Goal: Information Seeking & Learning: Learn about a topic

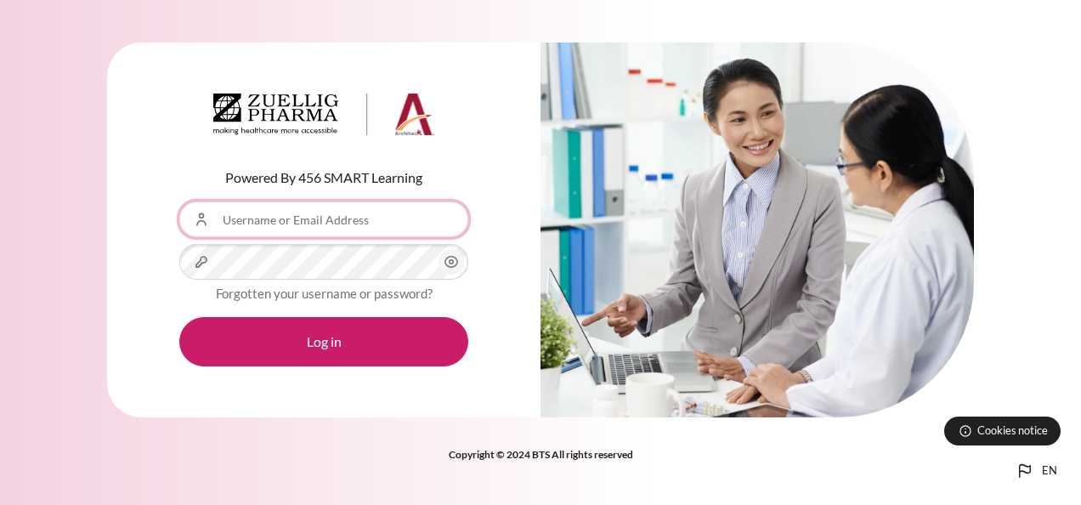
click at [371, 230] on input "Username or Email Address" at bounding box center [323, 219] width 289 height 36
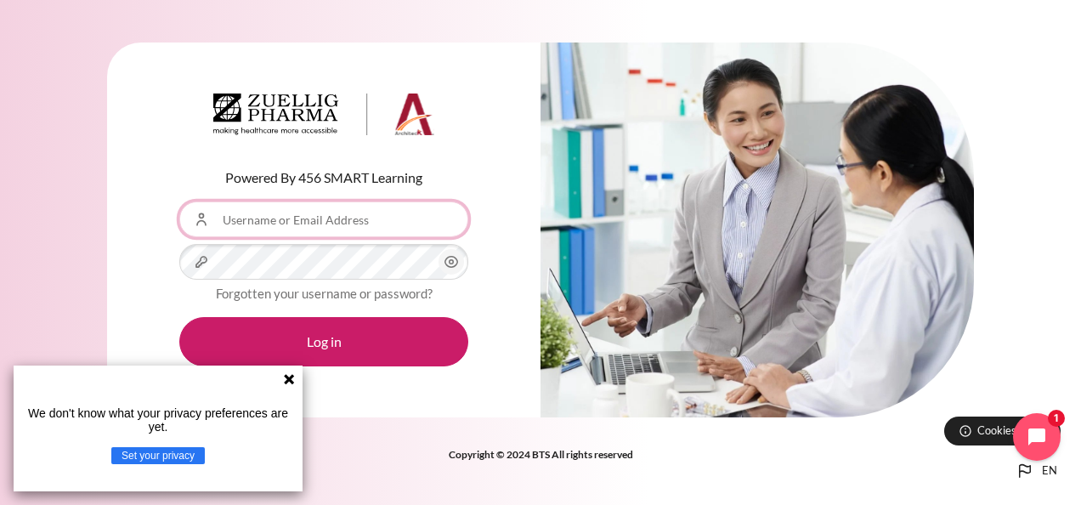
type input "[EMAIL_ADDRESS][DOMAIN_NAME]"
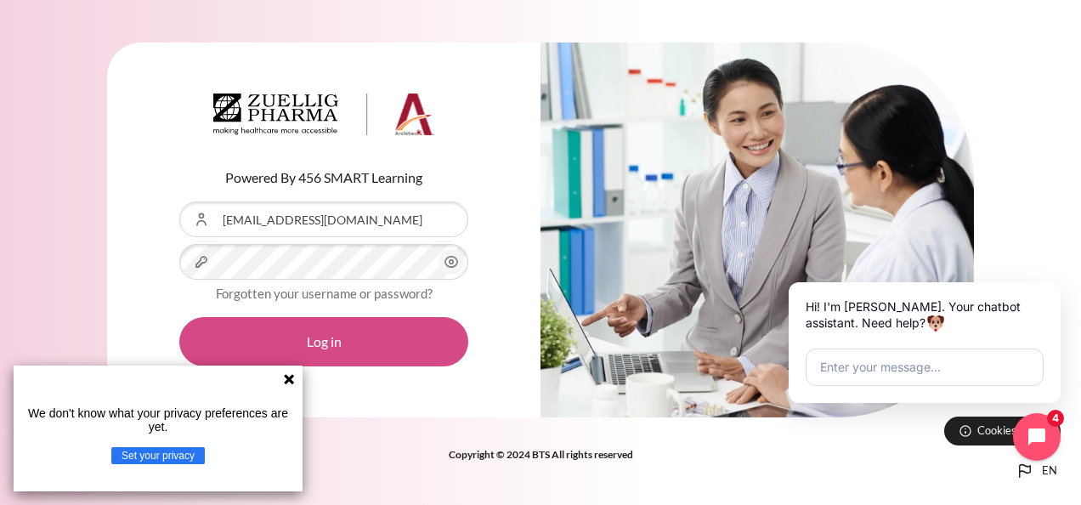
click at [369, 333] on button "Log in" at bounding box center [323, 341] width 289 height 49
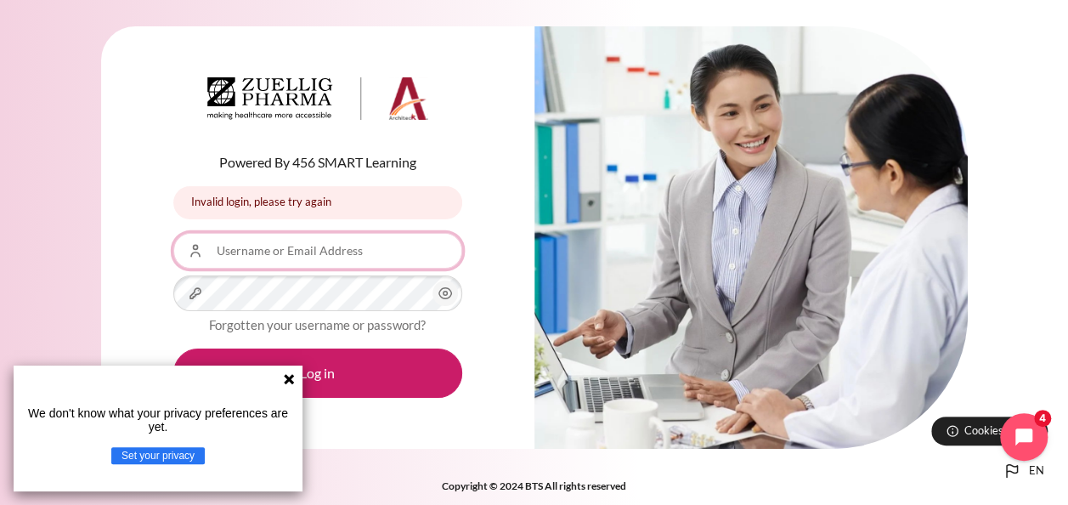
click at [318, 260] on input "Username or Email Address" at bounding box center [317, 251] width 289 height 36
type input "[EMAIL_ADDRESS][DOMAIN_NAME]"
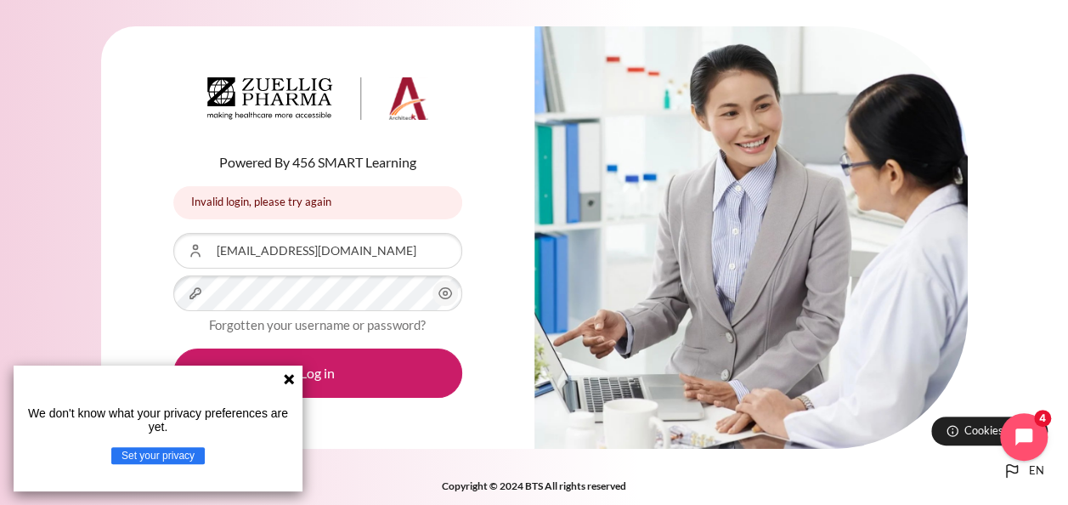
click at [148, 297] on div "Powered By 456 SMART Learning Invalid login, please try again Invalid login, pl…" at bounding box center [317, 237] width 433 height 422
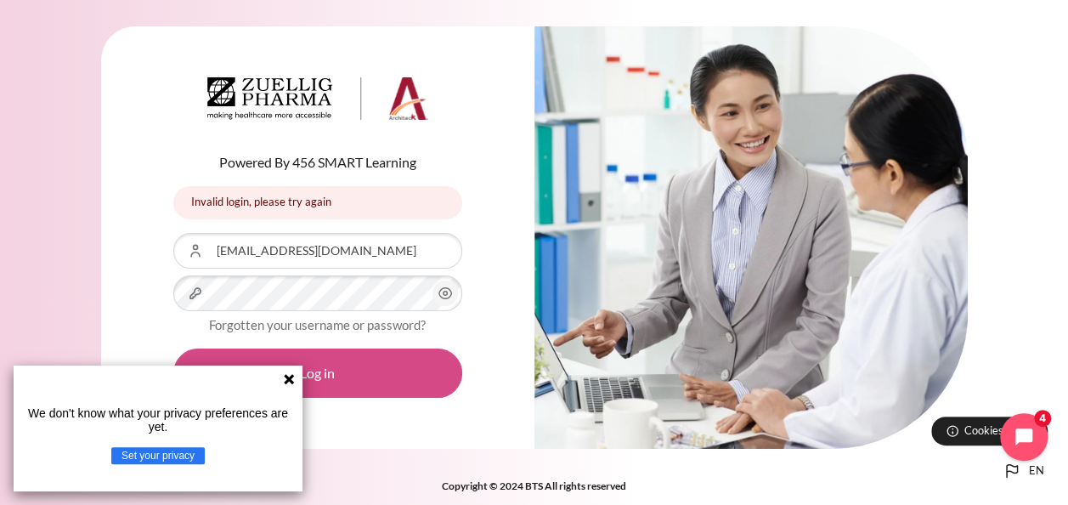
click at [399, 372] on button "Log in" at bounding box center [317, 372] width 289 height 49
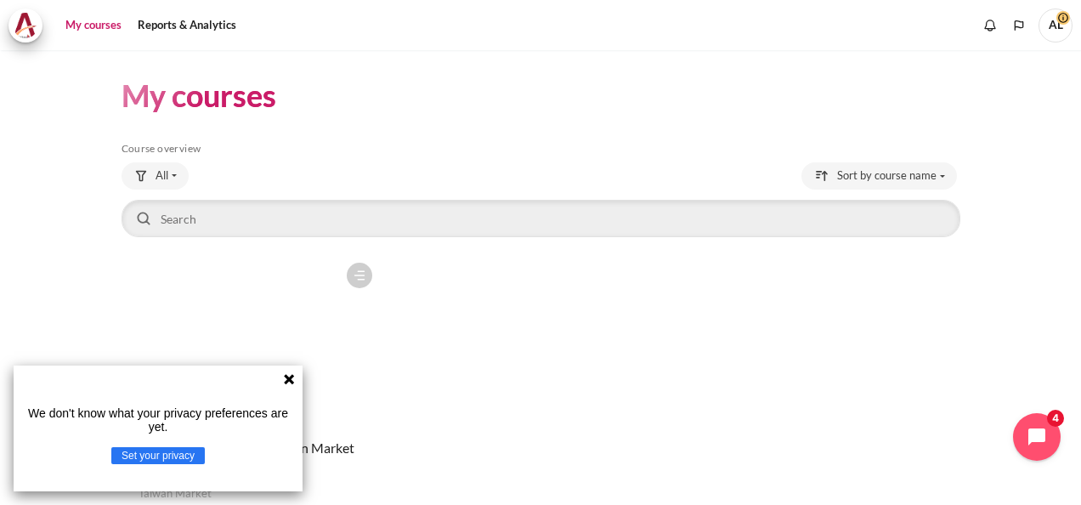
scroll to position [116, 0]
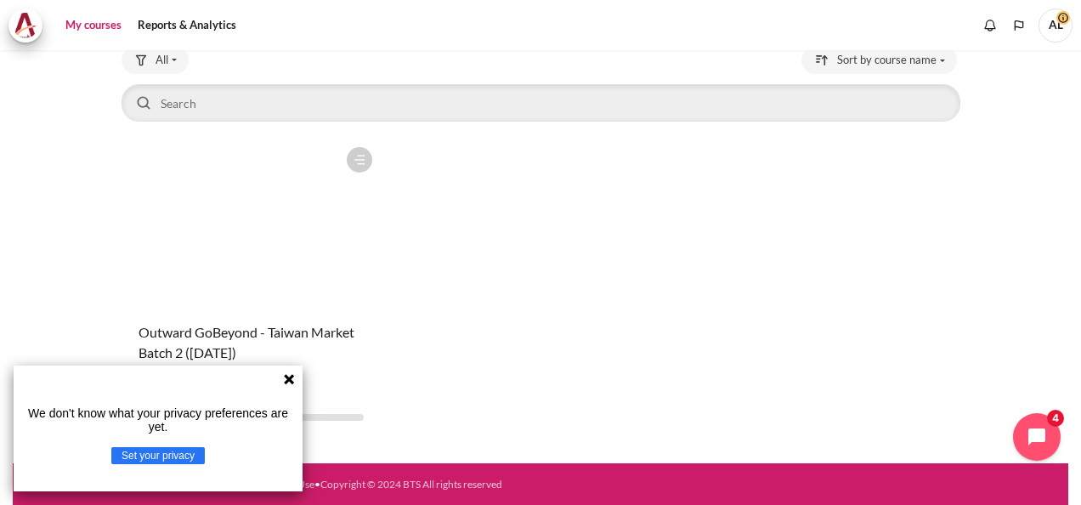
click at [291, 377] on icon at bounding box center [289, 379] width 10 height 10
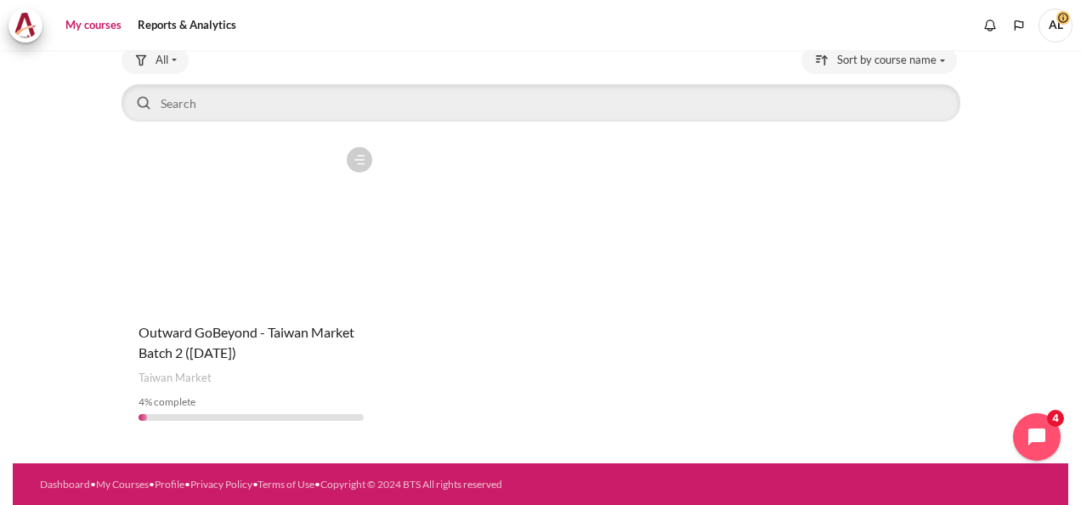
click at [329, 257] on figure "Content" at bounding box center [251, 224] width 259 height 170
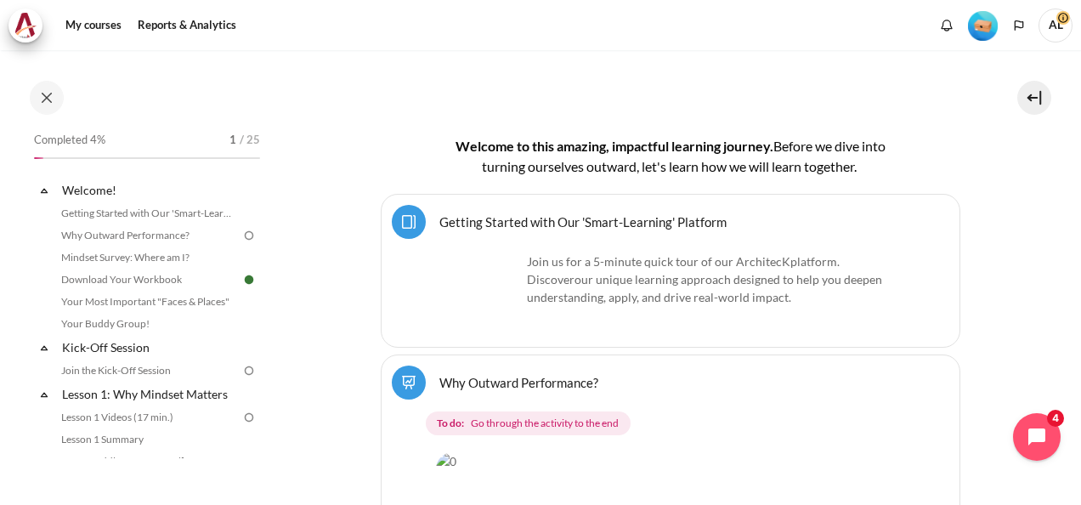
scroll to position [388, 0]
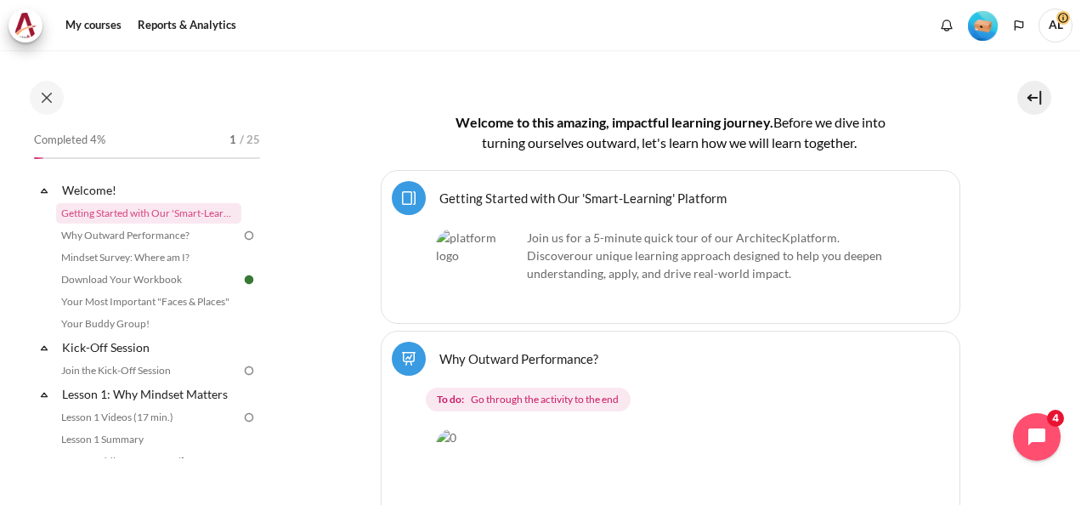
click at [493, 201] on link "Getting Started with Our 'Smart-Learning' Platform Page" at bounding box center [582, 198] width 287 height 16
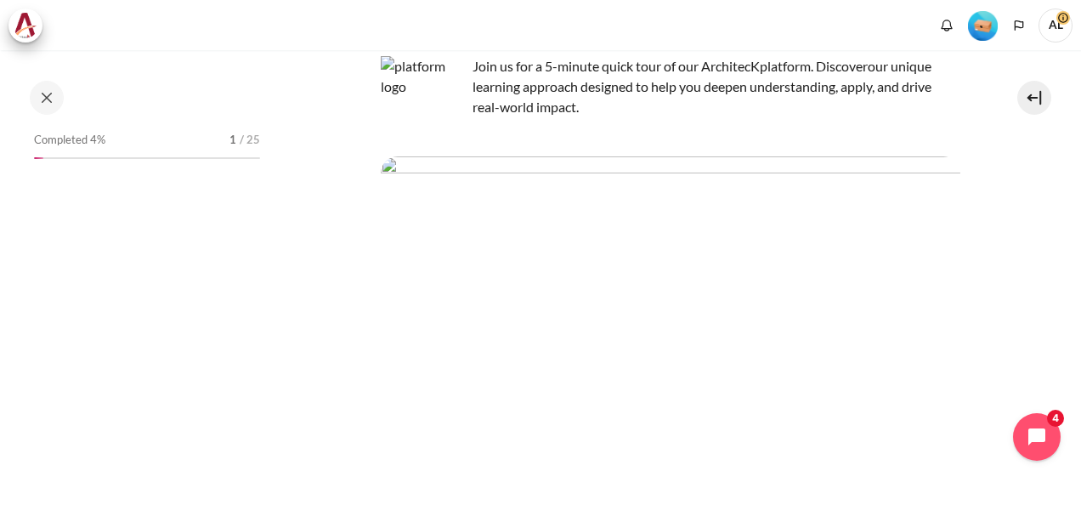
scroll to position [255, 0]
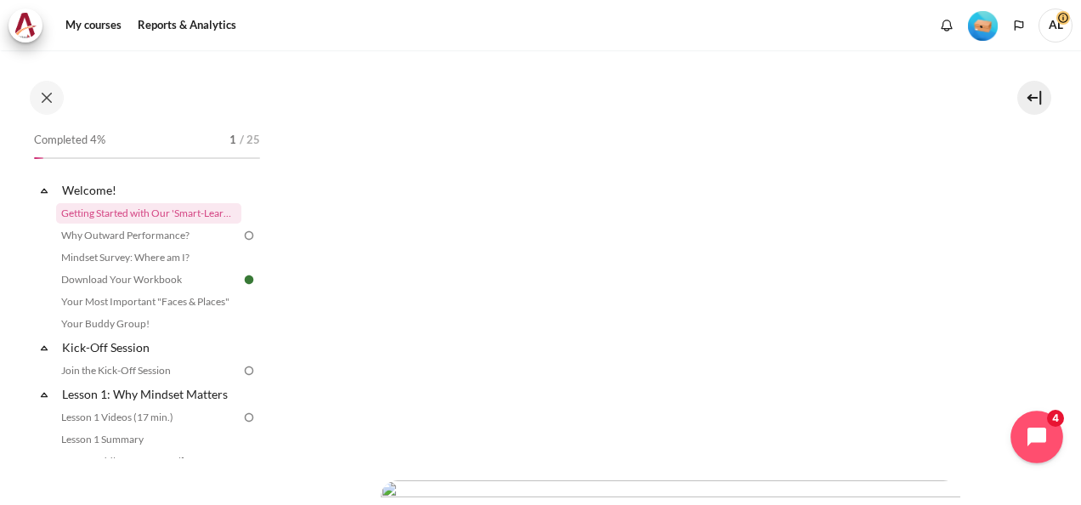
click at [1033, 444] on icon "Open chat widget" at bounding box center [1046, 437] width 26 height 26
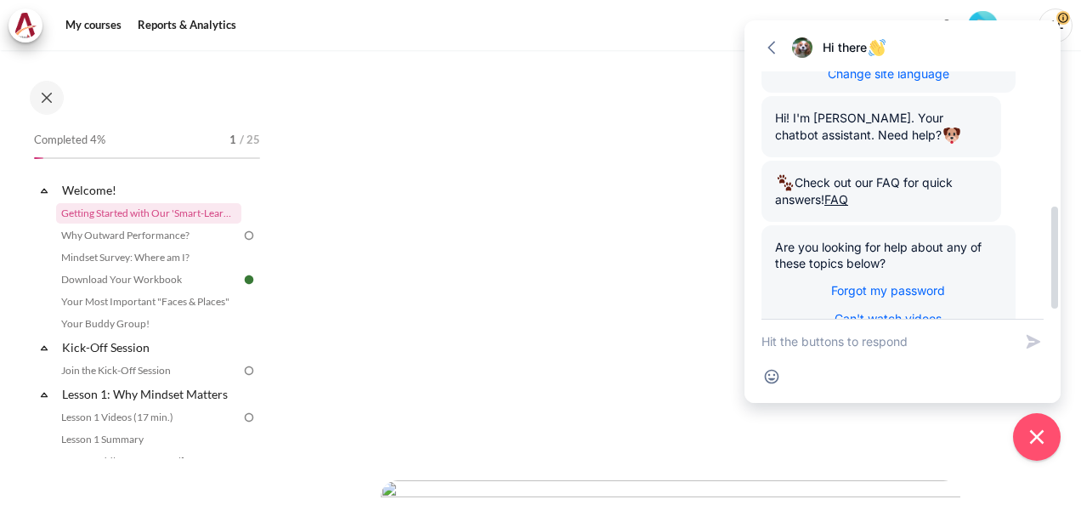
scroll to position [351, 0]
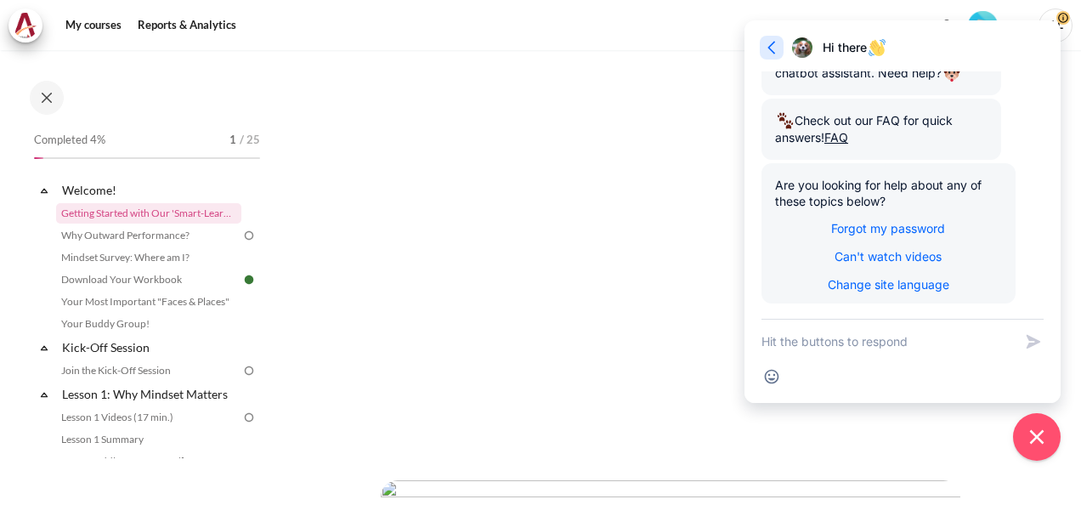
click at [768, 53] on icon "button" at bounding box center [771, 47] width 17 height 17
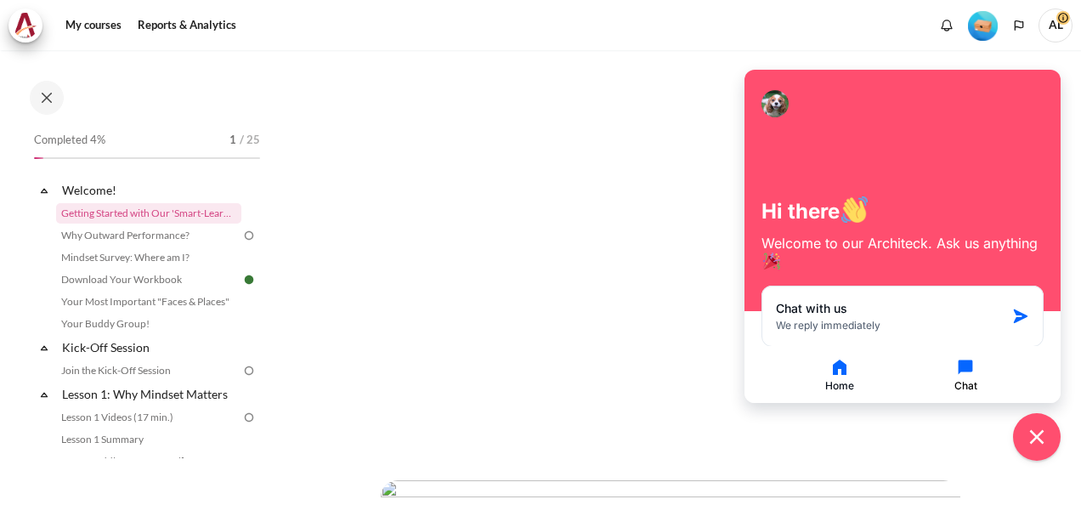
click at [977, 380] on button "Chat" at bounding box center [965, 375] width 122 height 36
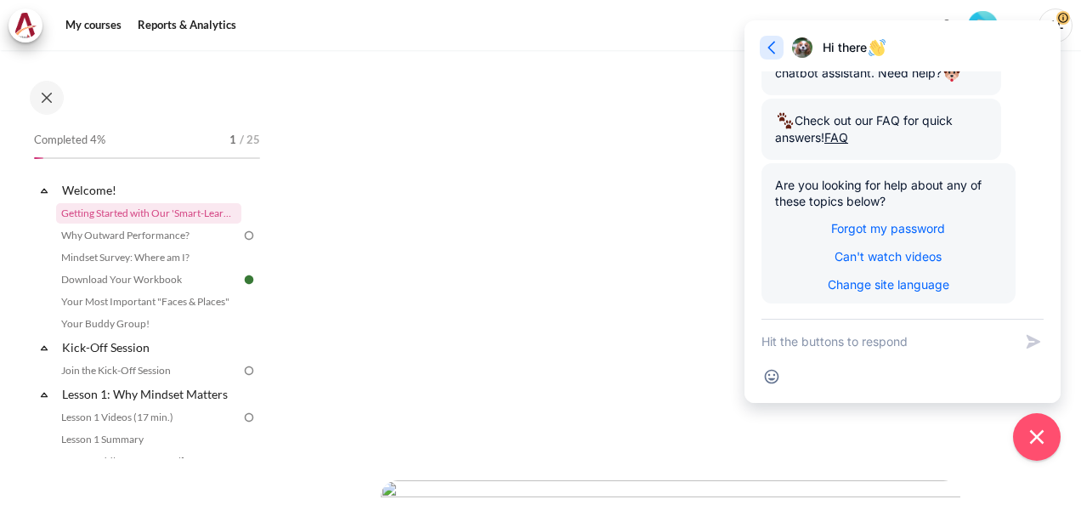
click at [770, 44] on icon "button" at bounding box center [771, 47] width 17 height 17
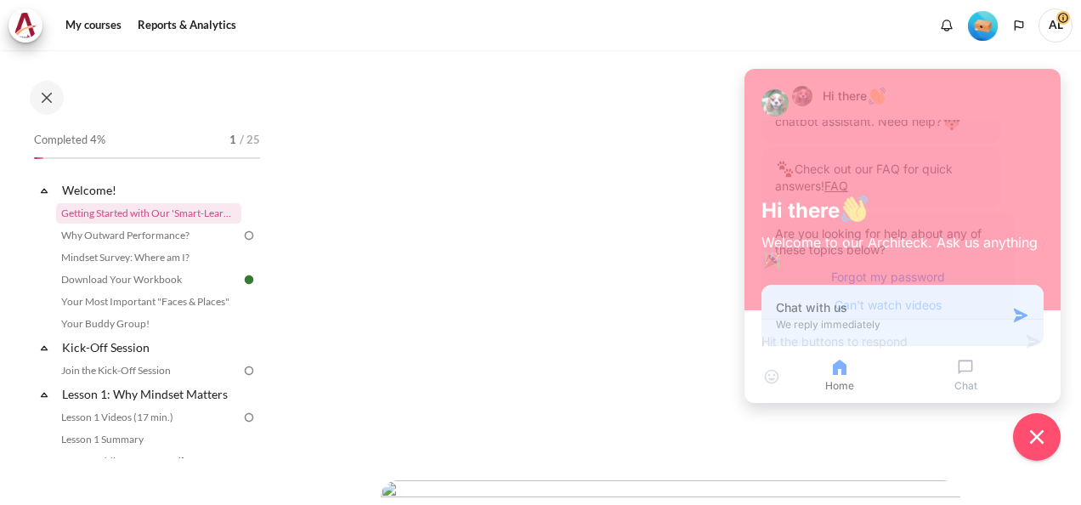
scroll to position [400, 0]
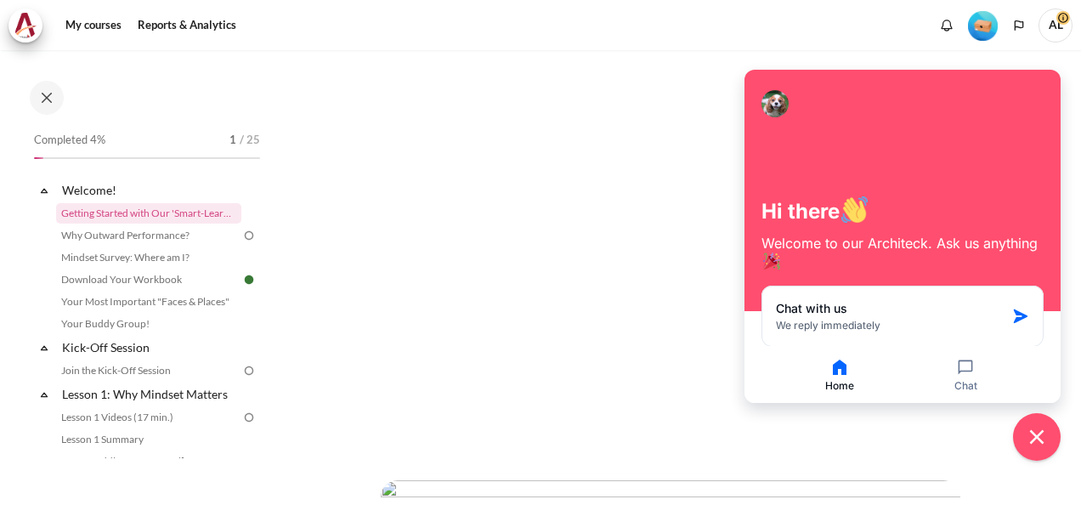
click at [840, 377] on button "Home" at bounding box center [839, 375] width 122 height 36
click at [1044, 442] on icon "Close chat widget" at bounding box center [1037, 437] width 26 height 26
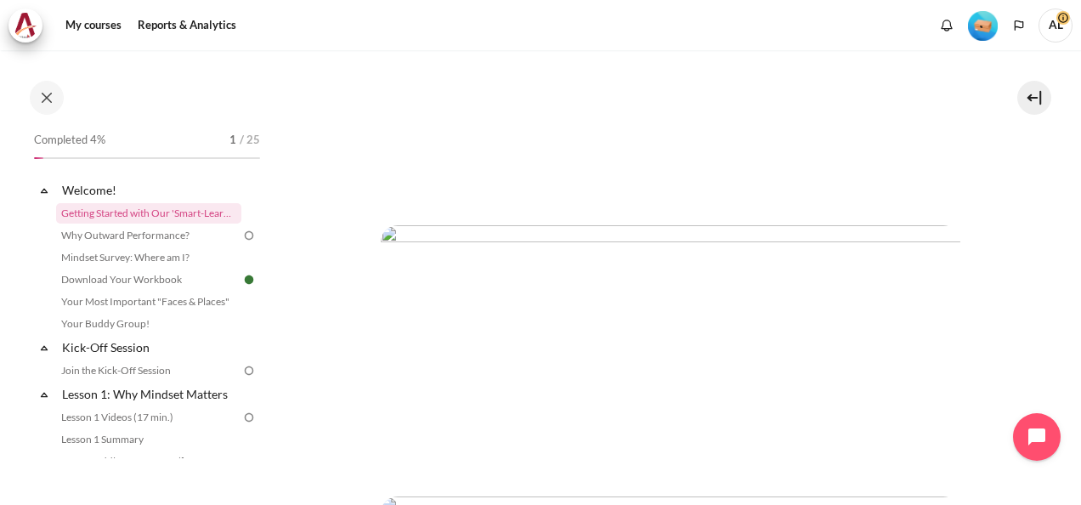
click at [501, 297] on img "Content" at bounding box center [671, 345] width 580 height 241
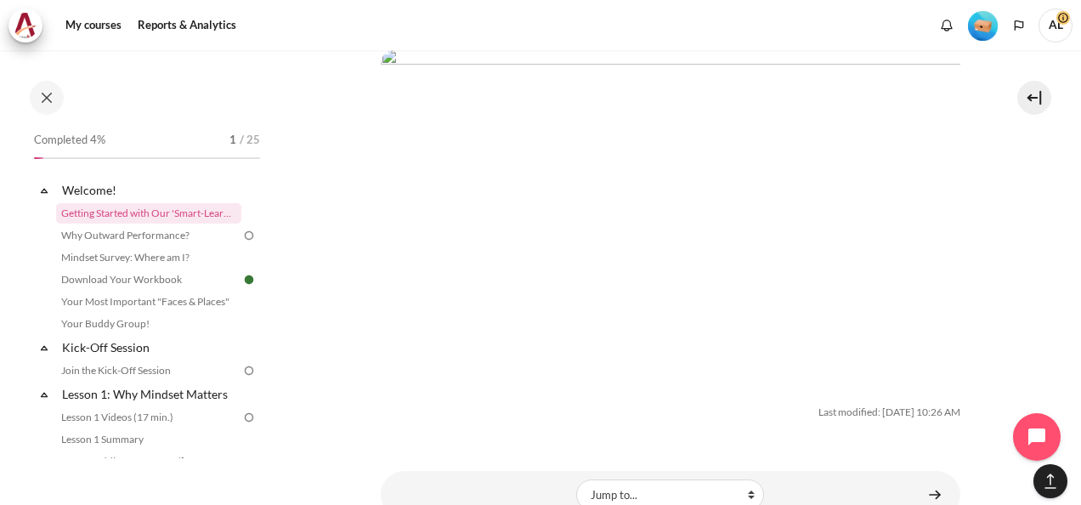
scroll to position [2985, 0]
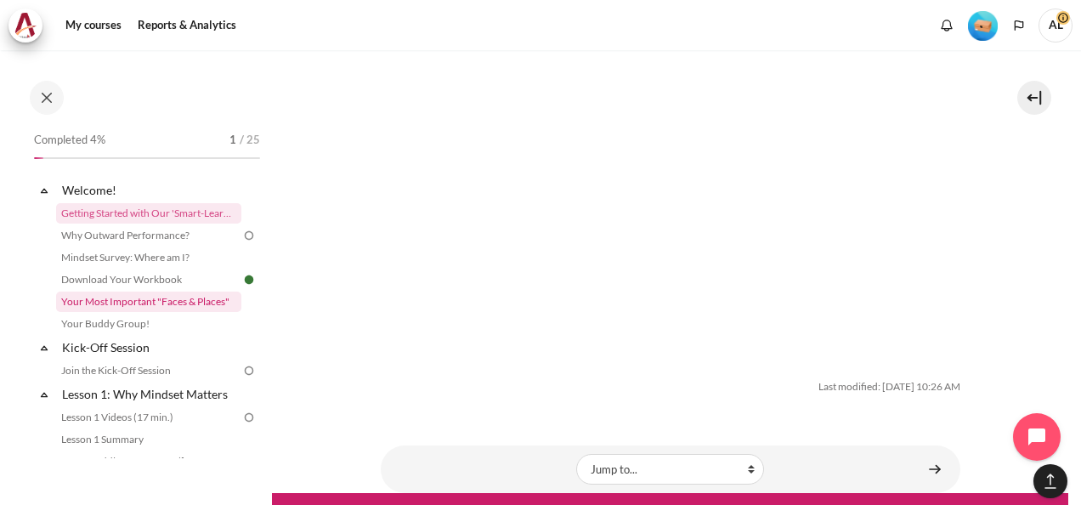
click at [150, 298] on link "Your Most Important "Faces & Places"" at bounding box center [148, 301] width 185 height 20
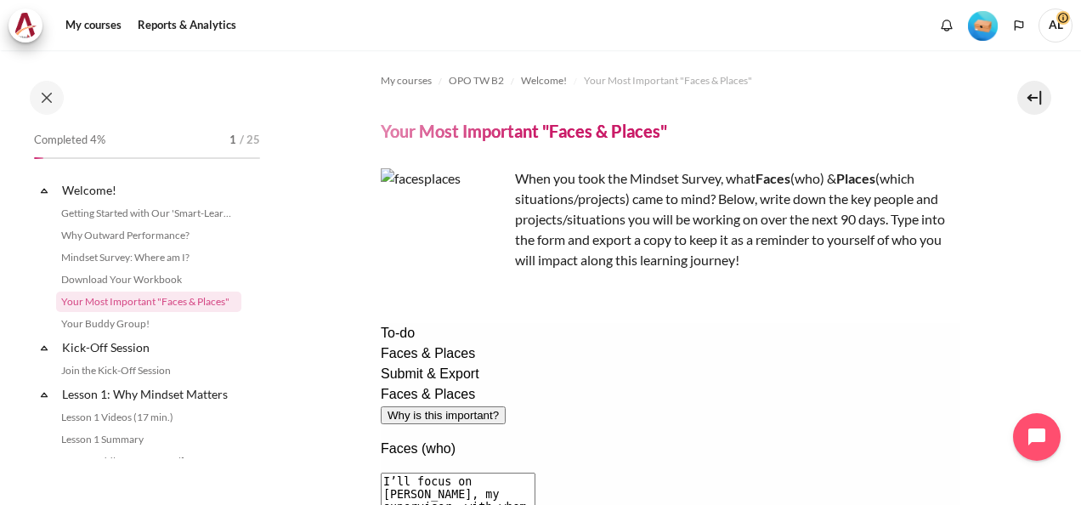
scroll to position [8, 0]
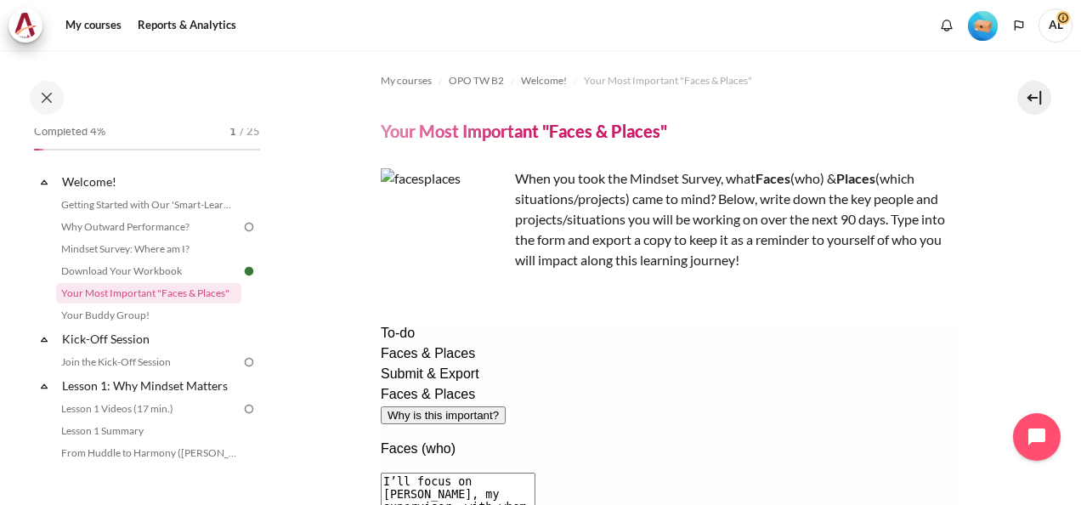
click at [515, 24] on div "My courses Reports & Analytics More" at bounding box center [540, 25] width 1064 height 34
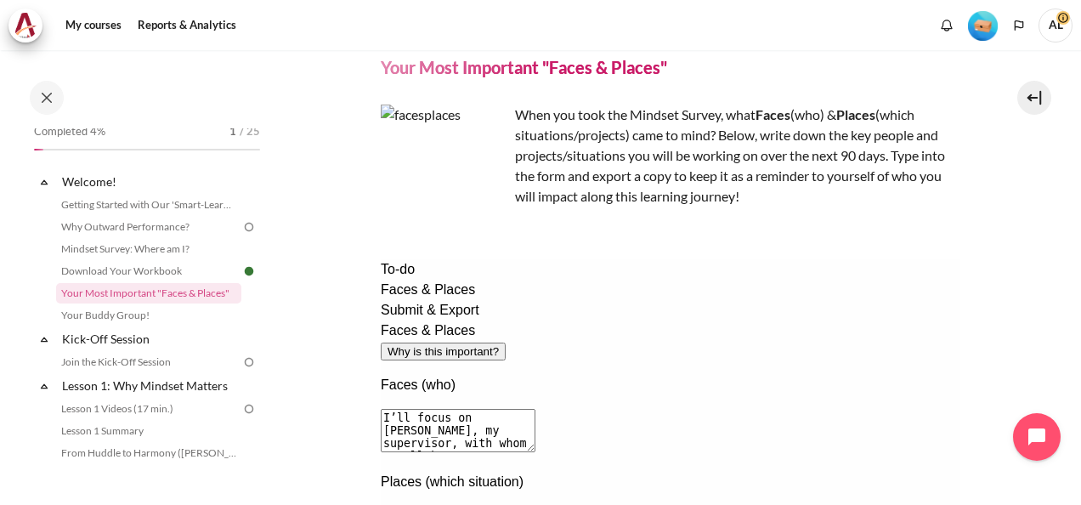
scroll to position [85, 0]
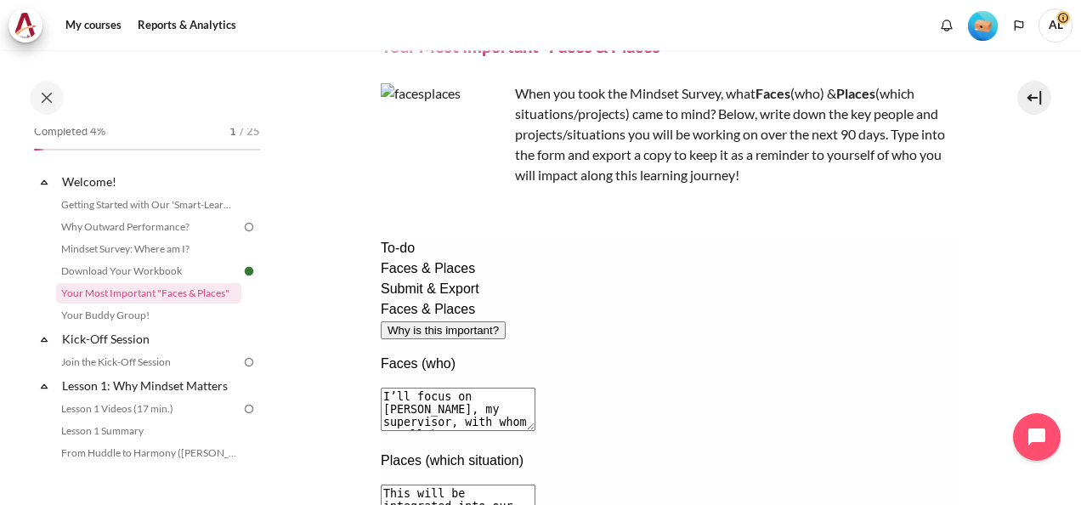
drag, startPoint x: 546, startPoint y: 319, endPoint x: 833, endPoint y: 318, distance: 287.2
drag, startPoint x: 833, startPoint y: 318, endPoint x: 839, endPoint y: 396, distance: 78.4
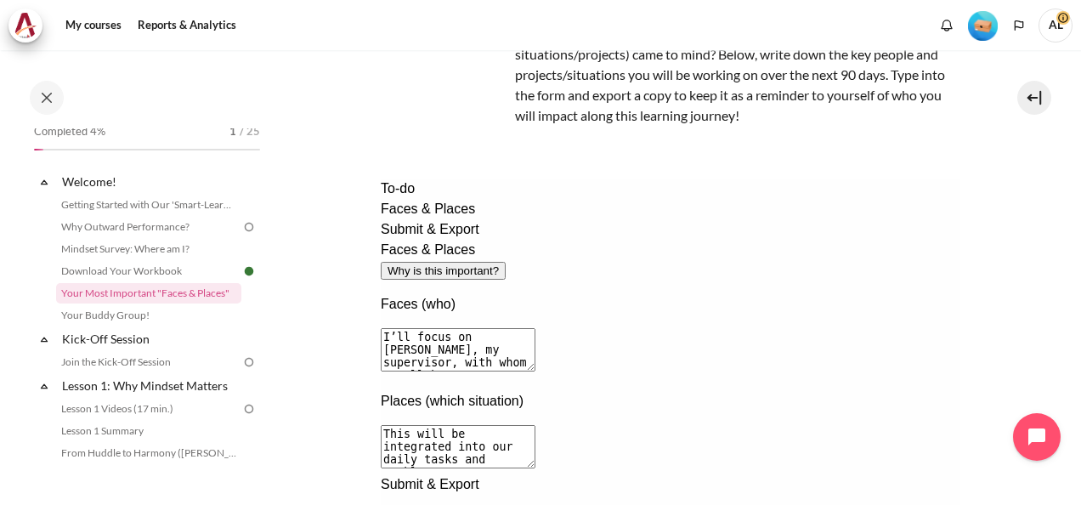
scroll to position [80, 0]
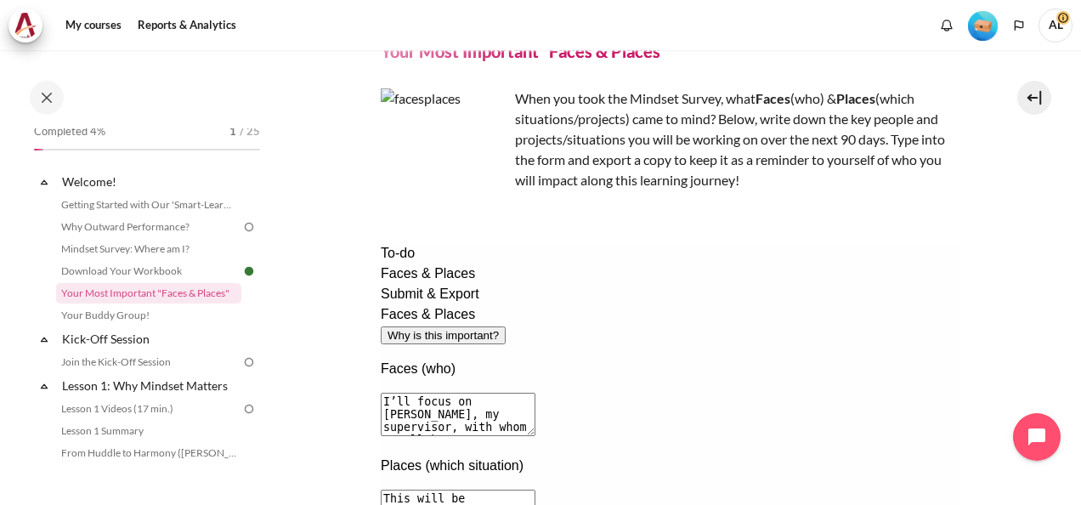
click at [407, 304] on div "Submit & Export" at bounding box center [670, 294] width 580 height 20
click at [448, 304] on div "Submit & Export" at bounding box center [670, 294] width 580 height 20
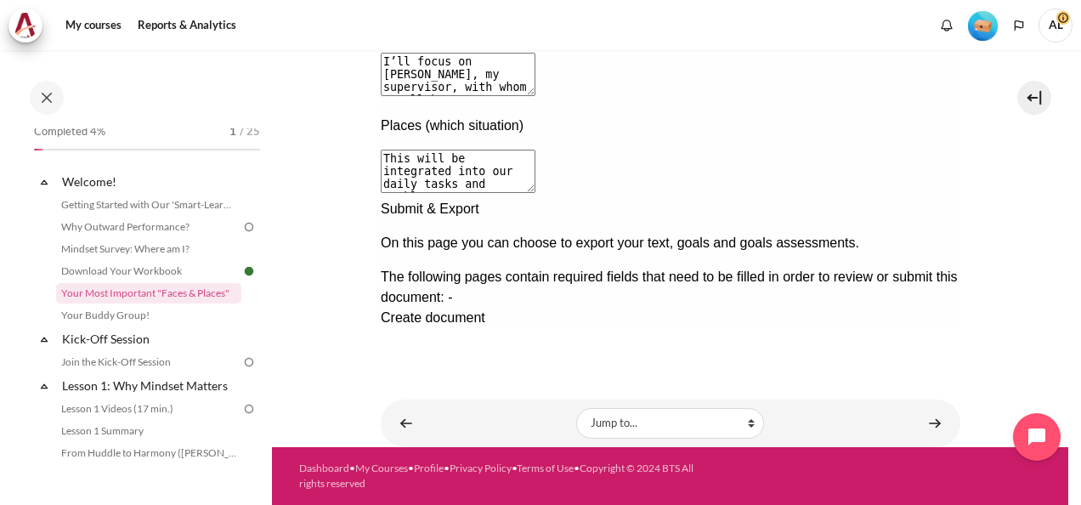
click at [882, 328] on div "Previous documentation step" at bounding box center [670, 328] width 580 height 0
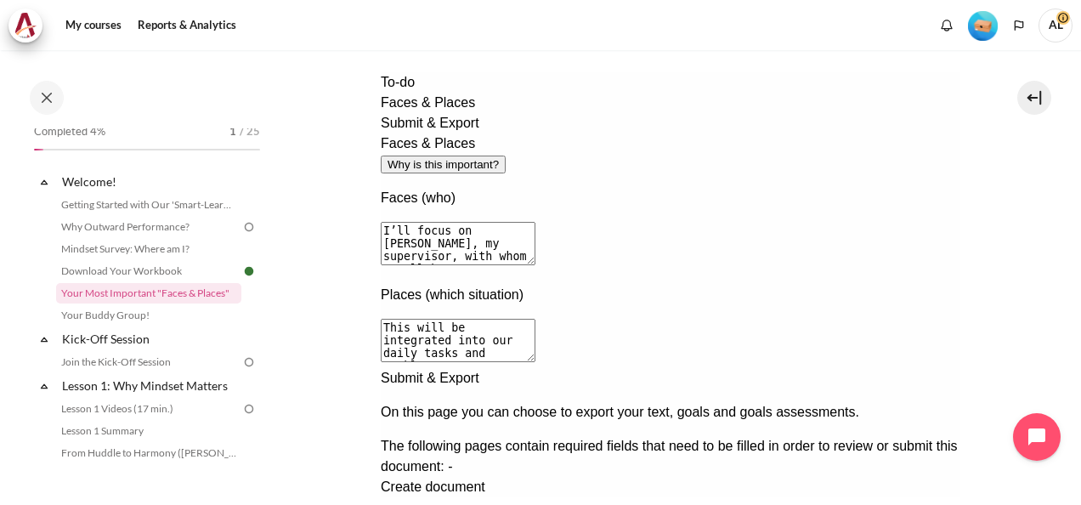
scroll to position [325, 0]
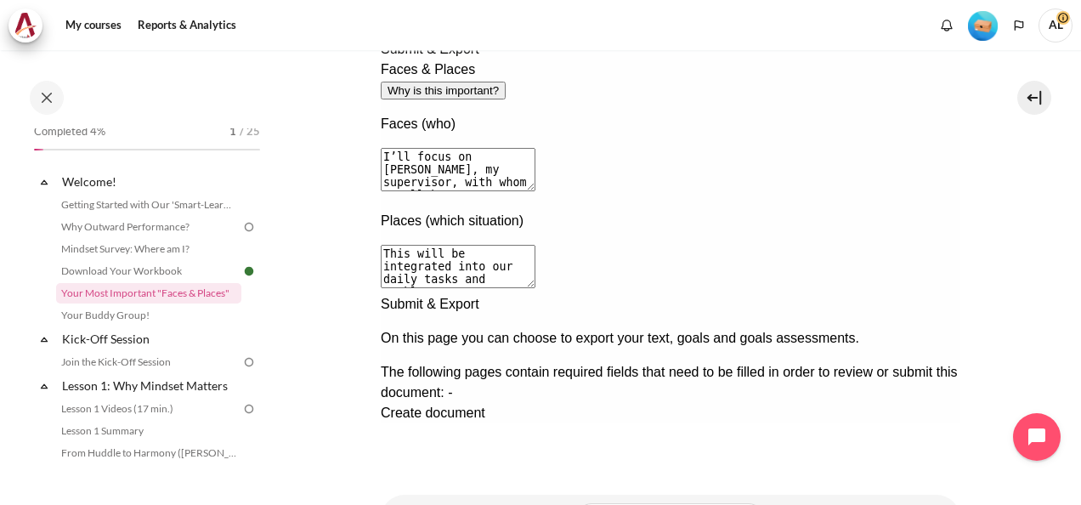
click at [925, 294] on div "Next documentation step" at bounding box center [670, 294] width 580 height 0
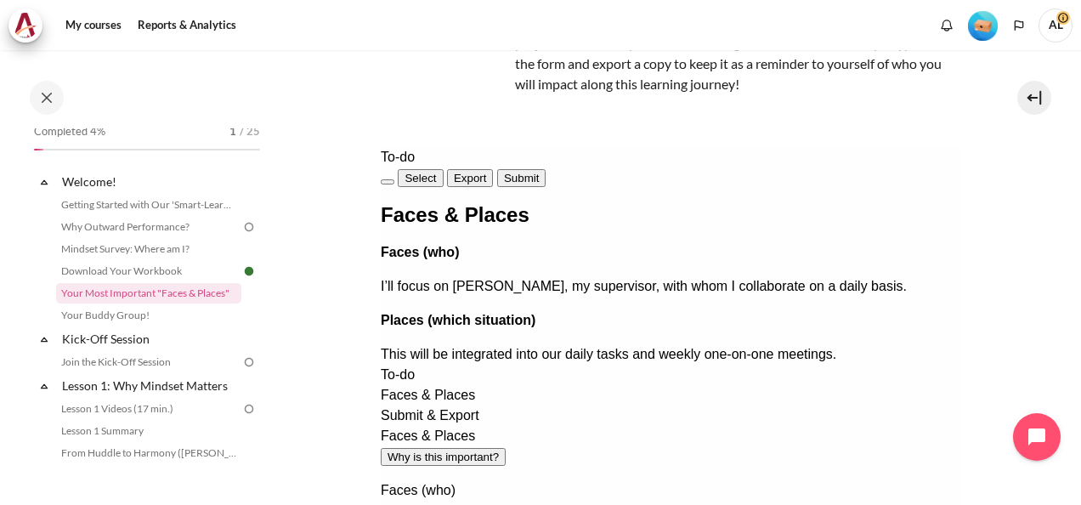
scroll to position [80, 0]
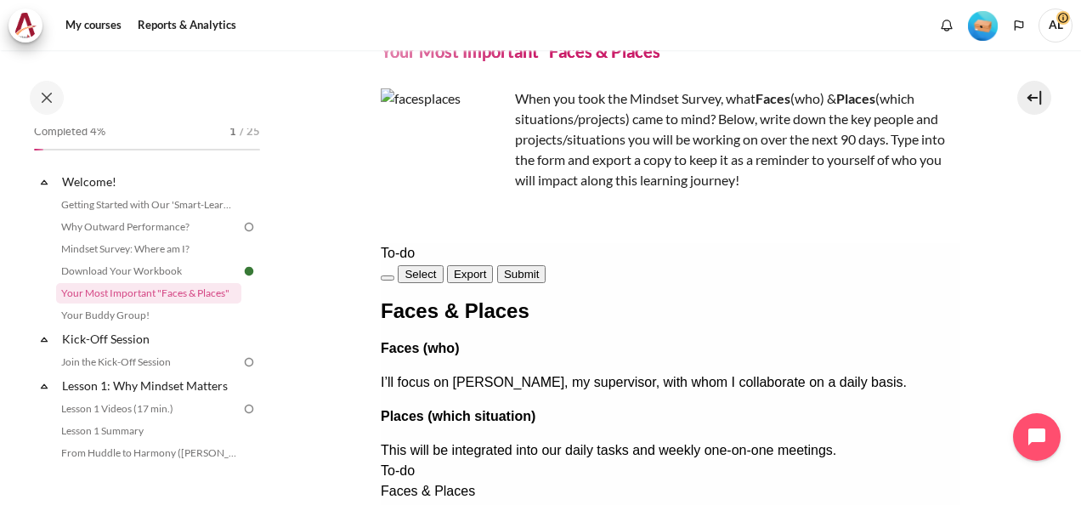
click at [545, 278] on button "Submit" at bounding box center [520, 274] width 48 height 18
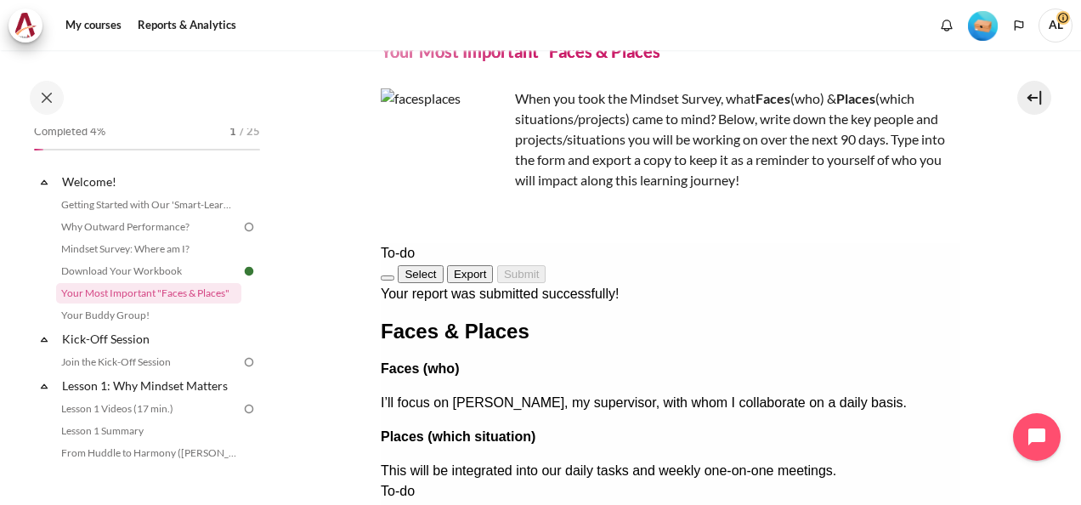
click at [493, 274] on button "Export" at bounding box center [469, 274] width 47 height 18
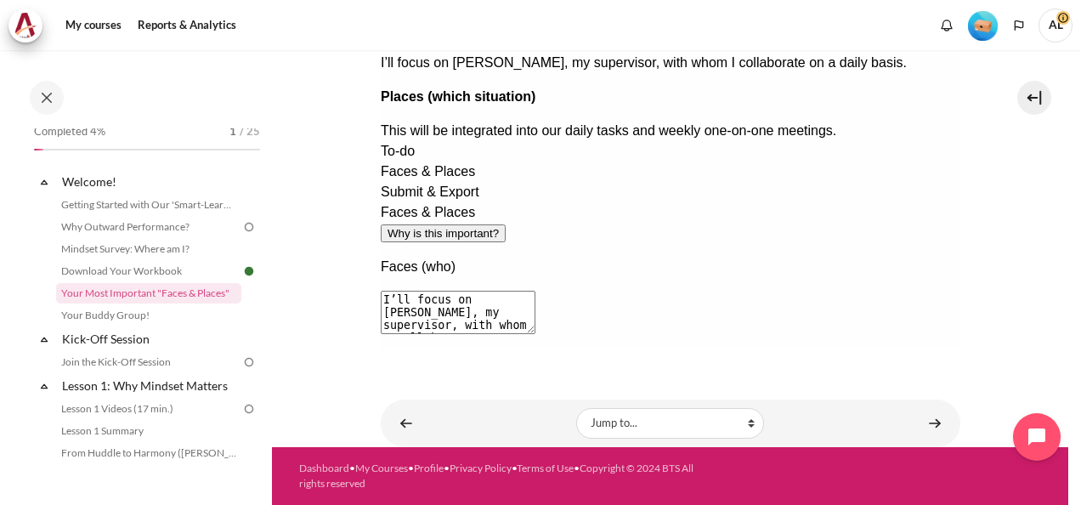
scroll to position [0, 0]
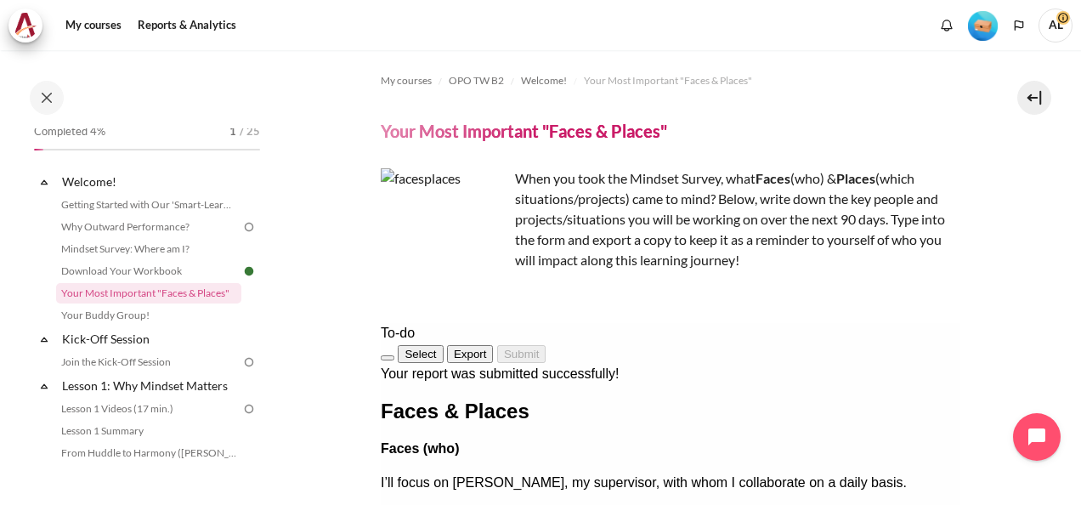
click at [994, 339] on section "My courses OPO TW B2 Welcome! Your Most Important "Faces & Places" Your Most Im…" at bounding box center [670, 458] width 796 height 817
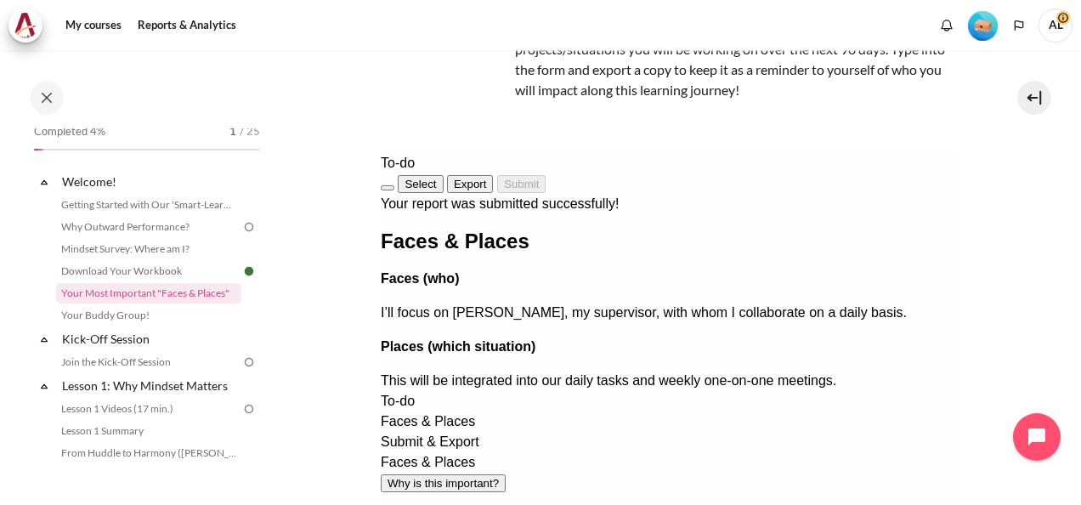
click at [393, 185] on button "Exit" at bounding box center [387, 187] width 14 height 5
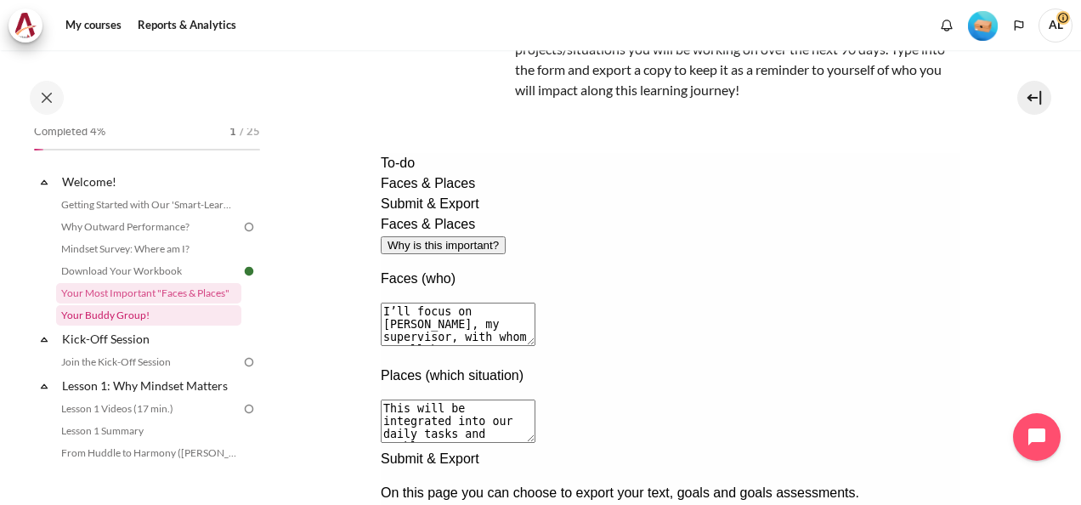
click at [121, 314] on link "Your Buddy Group!" at bounding box center [148, 315] width 185 height 20
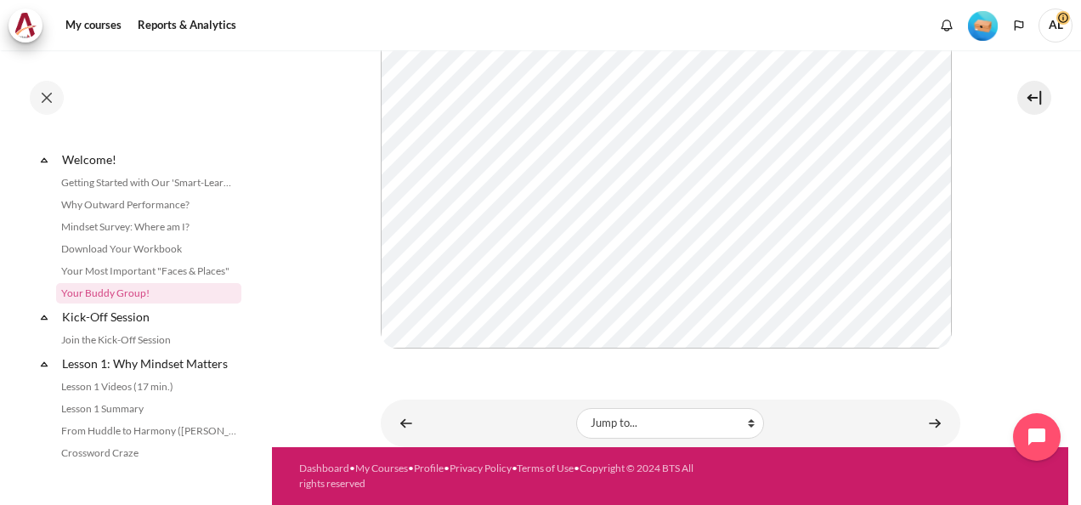
scroll to position [462, 0]
click at [112, 340] on link "Join the Kick-Off Session" at bounding box center [148, 340] width 185 height 20
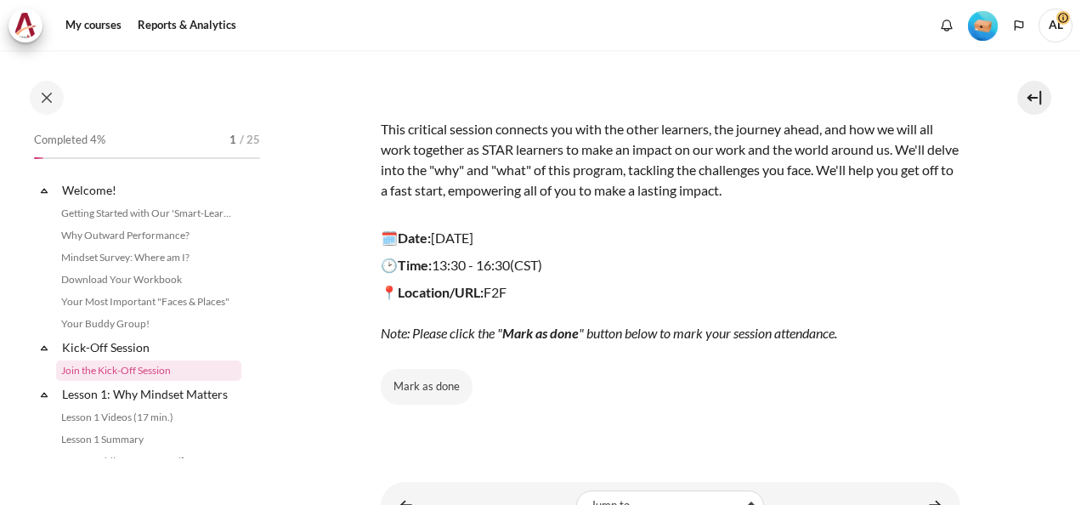
scroll to position [77, 0]
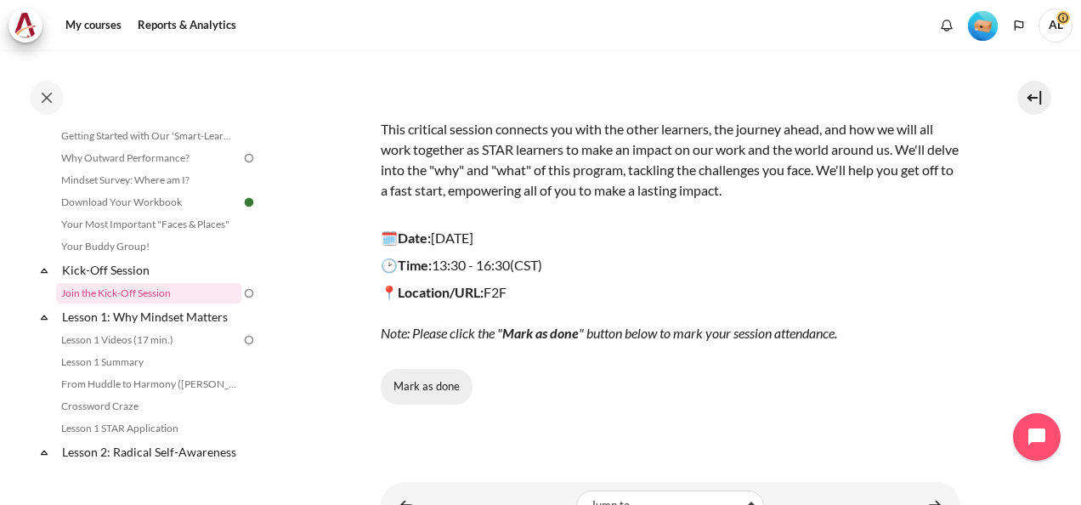
click at [427, 386] on button "Mark as done" at bounding box center [427, 387] width 92 height 36
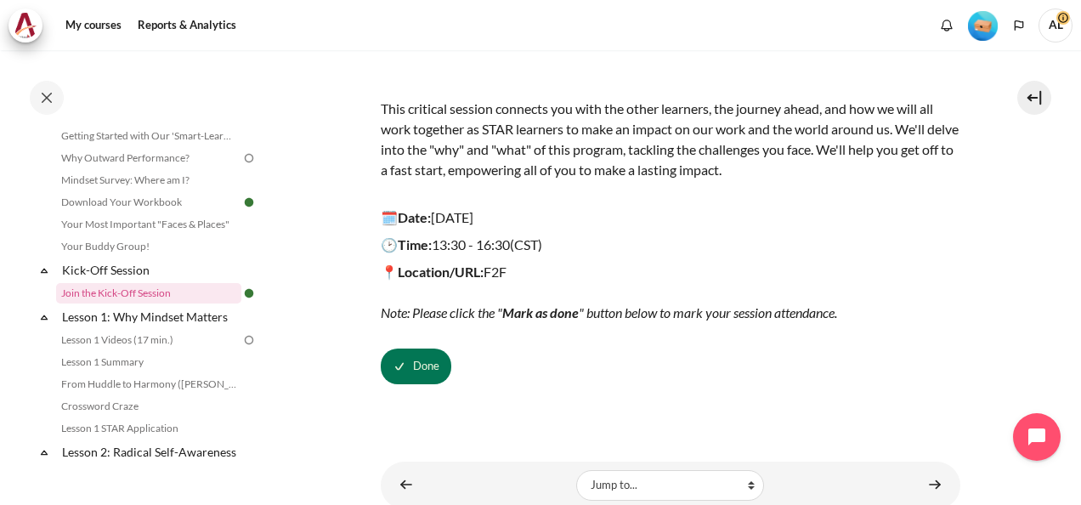
scroll to position [165, 0]
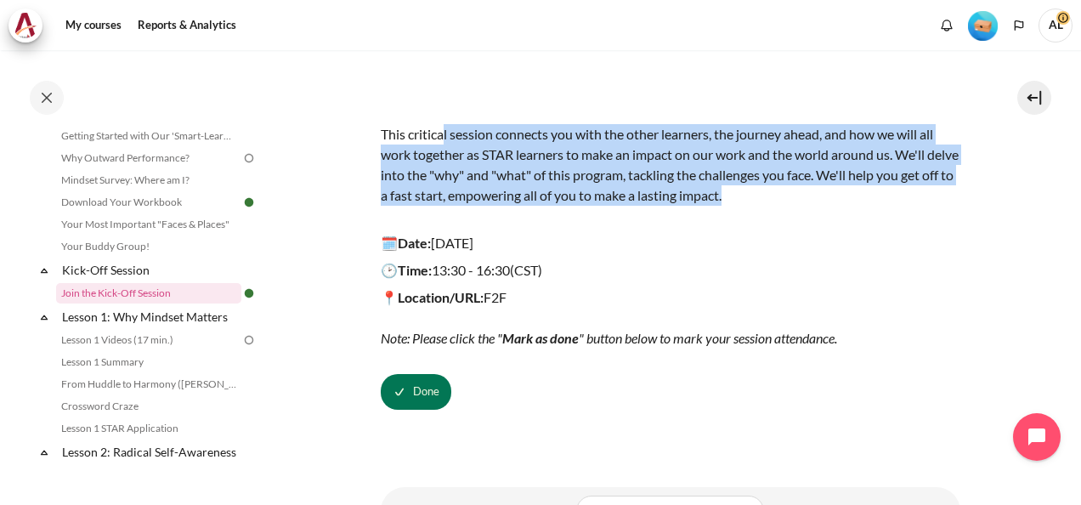
drag, startPoint x: 444, startPoint y: 136, endPoint x: 811, endPoint y: 196, distance: 371.2
click at [811, 196] on p "This critical session connects you with the other learners, the journey ahead, …" at bounding box center [671, 165] width 580 height 122
click at [811, 197] on p "This critical session connects you with the other learners, the journey ahead, …" at bounding box center [671, 165] width 580 height 122
click at [431, 403] on button "Done" at bounding box center [416, 392] width 71 height 36
click at [476, 156] on p "This critical session connects you with the other learners, the journey ahead, …" at bounding box center [671, 165] width 580 height 122
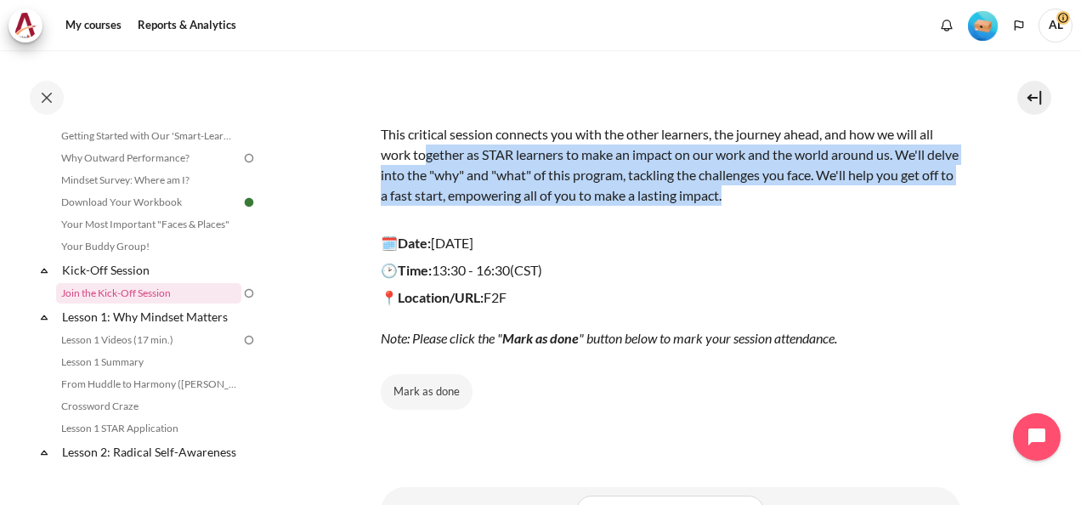
drag, startPoint x: 454, startPoint y: 160, endPoint x: 884, endPoint y: 200, distance: 431.9
click at [884, 200] on p "This critical session connects you with the other learners, the journey ahead, …" at bounding box center [671, 165] width 580 height 122
click at [884, 201] on p "This critical session connects you with the other learners, the journey ahead, …" at bounding box center [671, 165] width 580 height 122
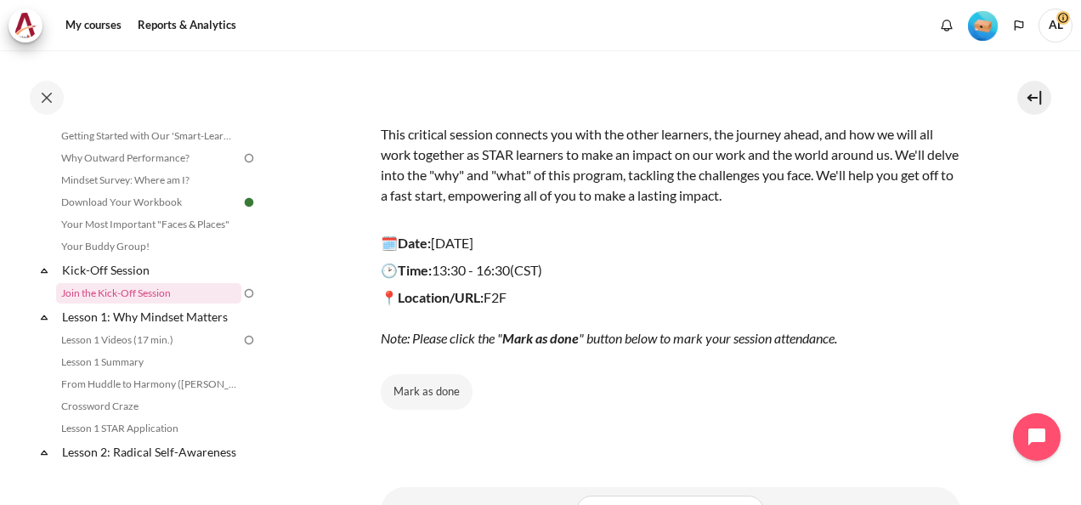
click at [812, 214] on p "This critical session connects you with the other learners, the journey ahead, …" at bounding box center [671, 165] width 580 height 122
click at [445, 393] on button "Mark as done" at bounding box center [427, 392] width 92 height 36
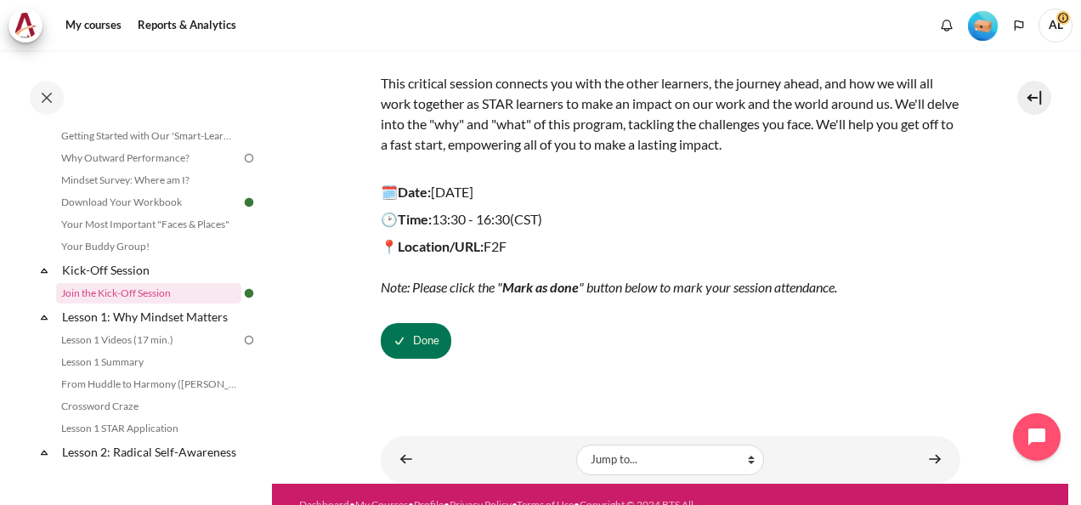
scroll to position [250, 0]
